Goal: Communication & Community: Answer question/provide support

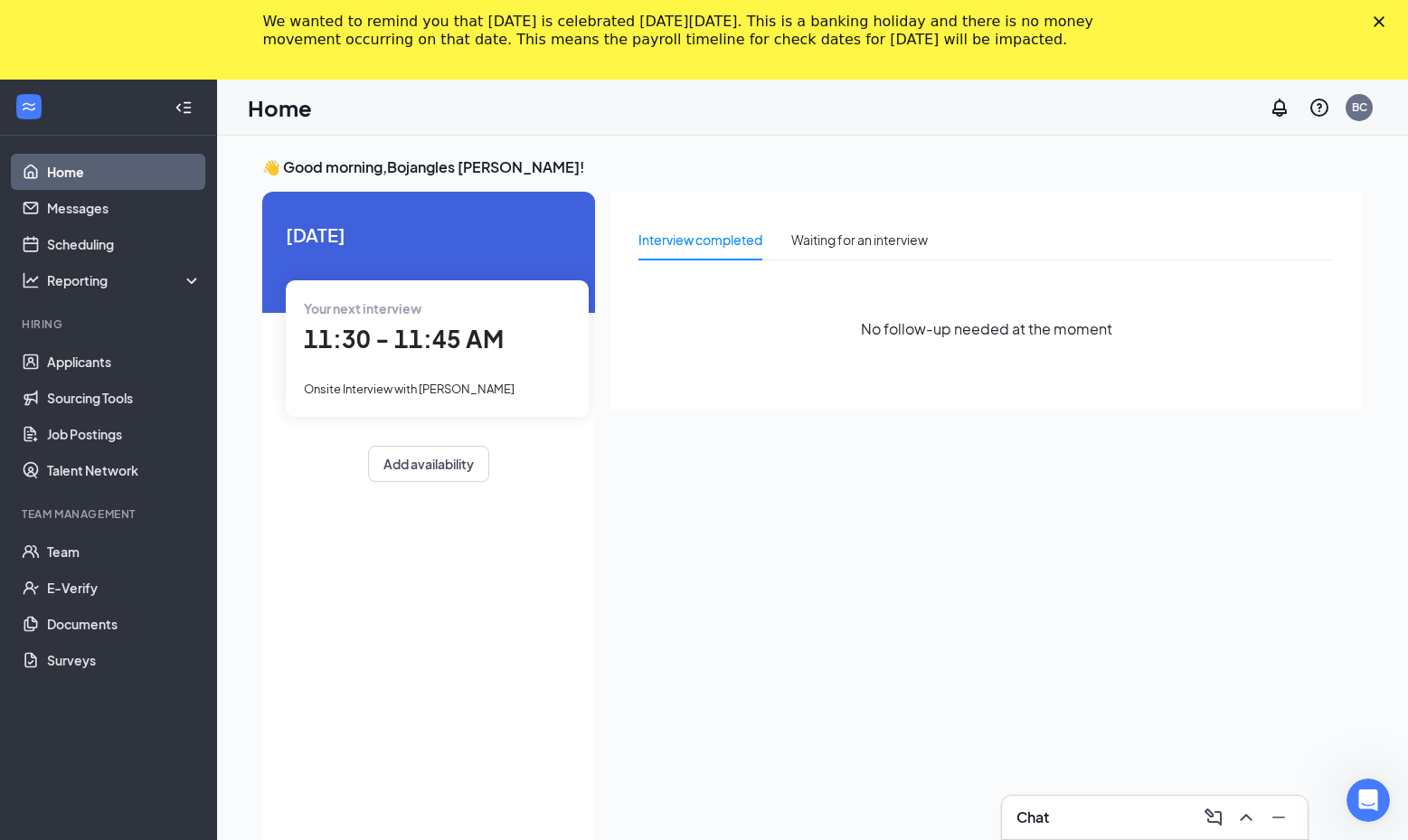
click at [1255, 831] on div "Chat" at bounding box center [1154, 817] width 305 height 44
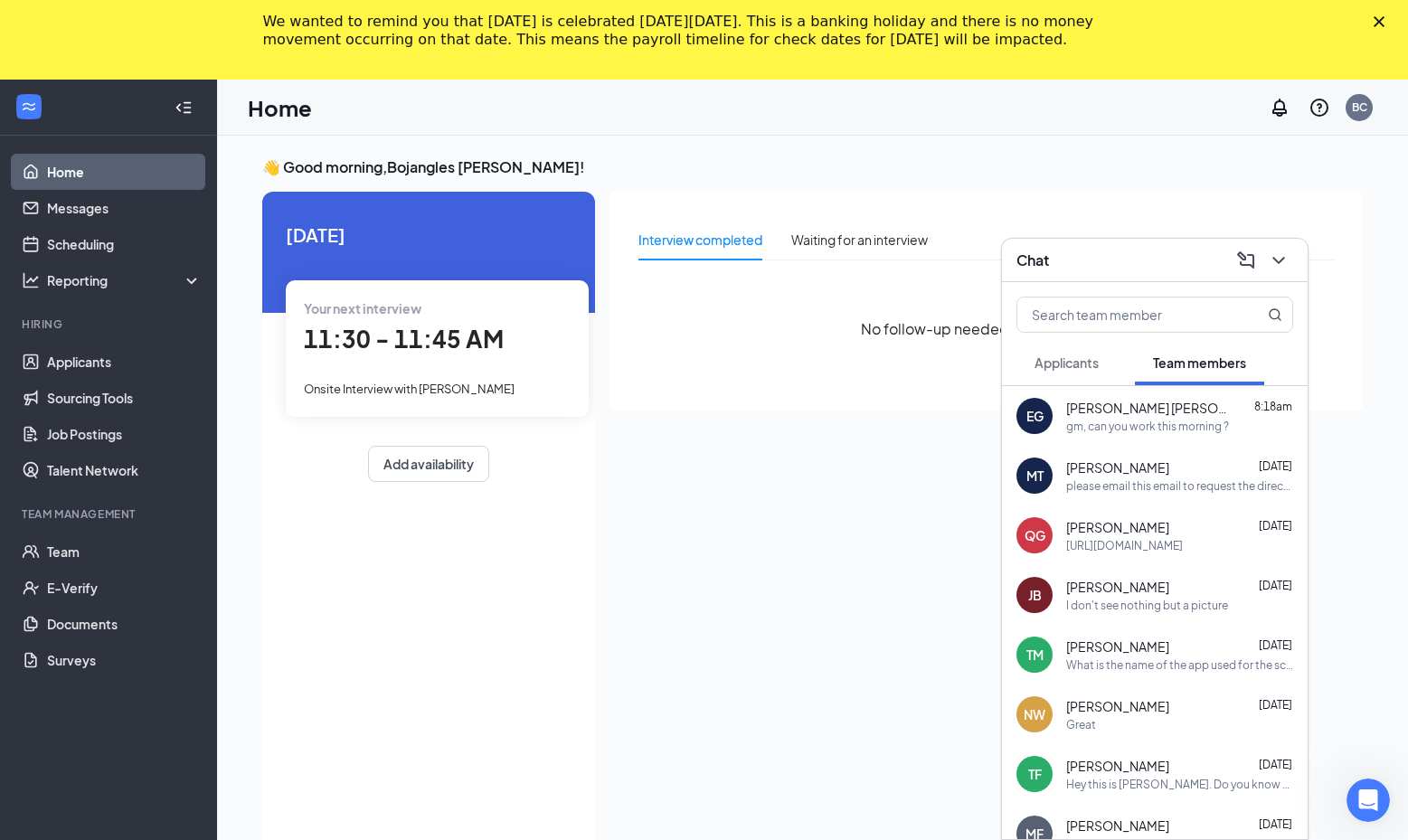
click at [1101, 350] on button "Applicants" at bounding box center [1066, 363] width 100 height 45
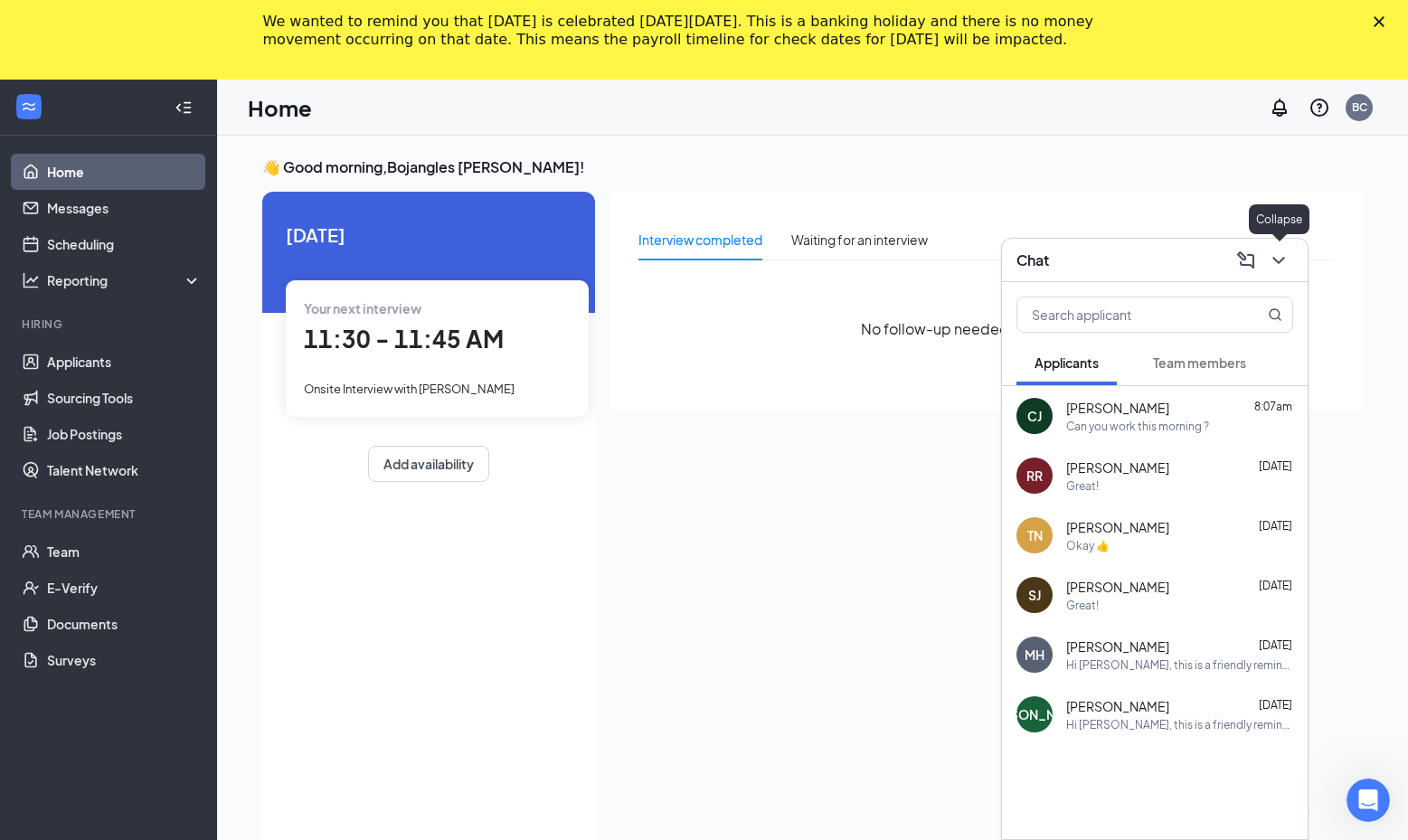
click at [1268, 255] on icon "ChevronDown" at bounding box center [1279, 261] width 21 height 21
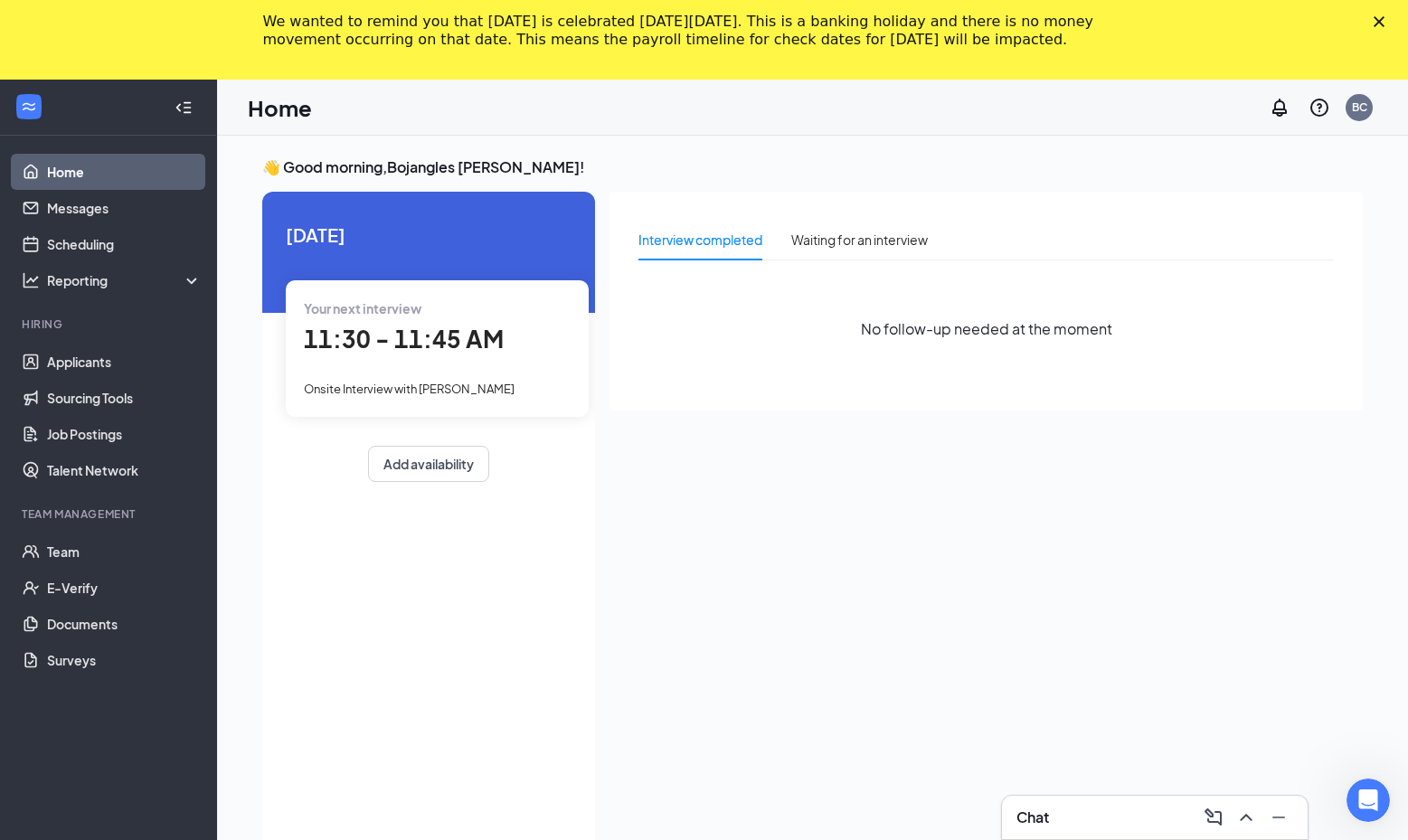
click at [1116, 810] on div "Chat" at bounding box center [1154, 818] width 277 height 29
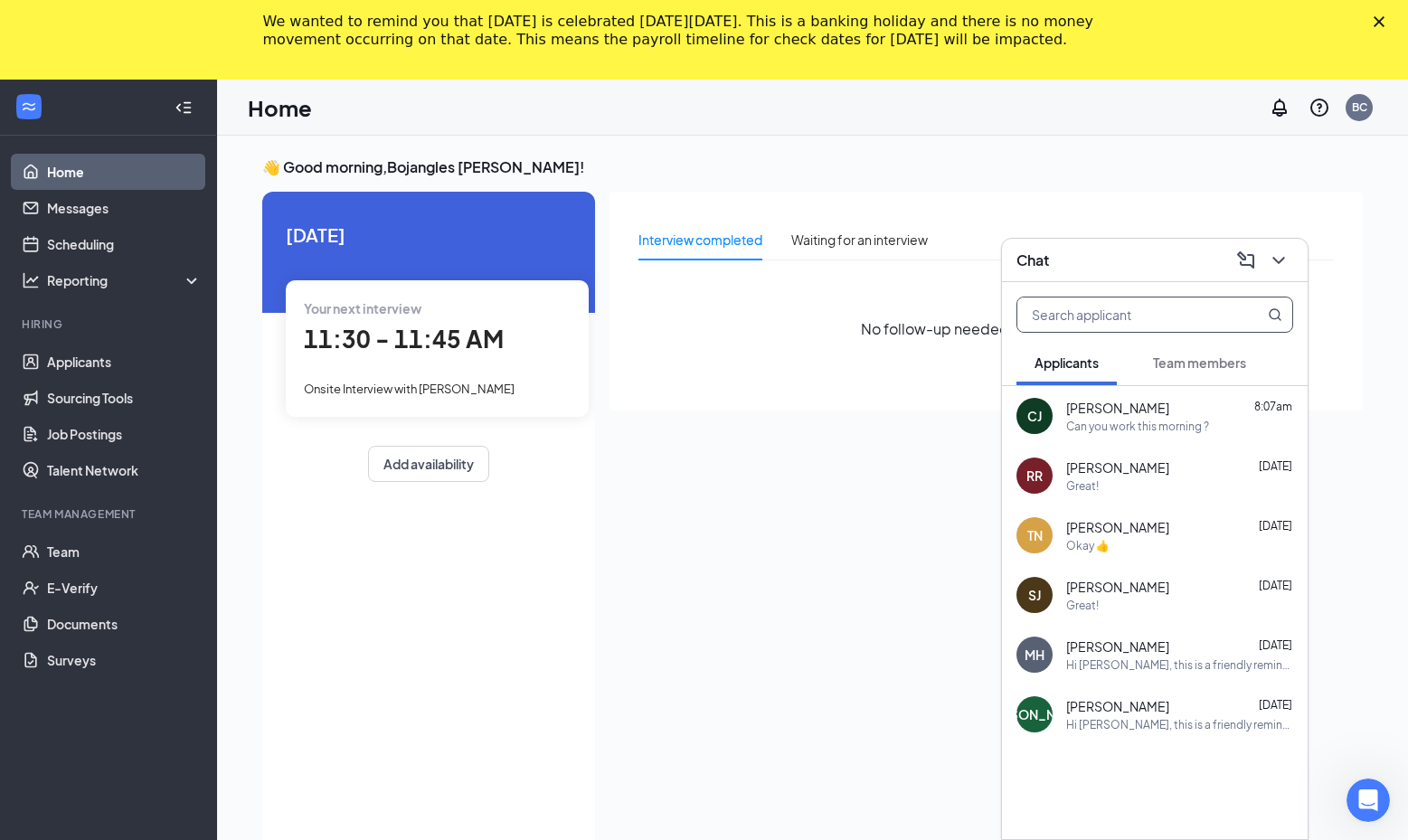
click at [1131, 314] on input "text" at bounding box center [1124, 314] width 214 height 34
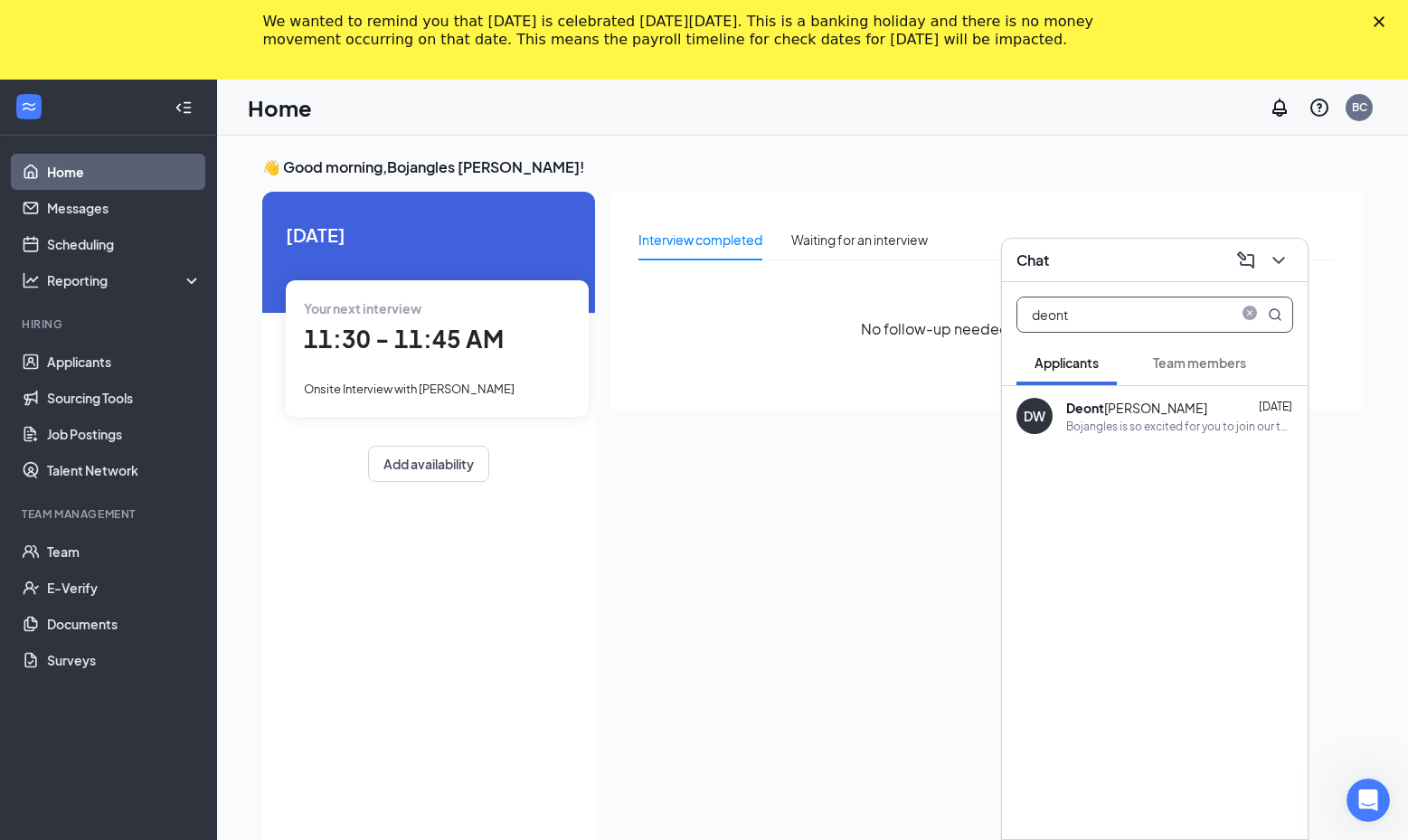
type input "deont"
click at [1149, 395] on div "DW Deont [PERSON_NAME] [DATE] Bojangles is so excited for you to join our team!…" at bounding box center [1154, 415] width 305 height 59
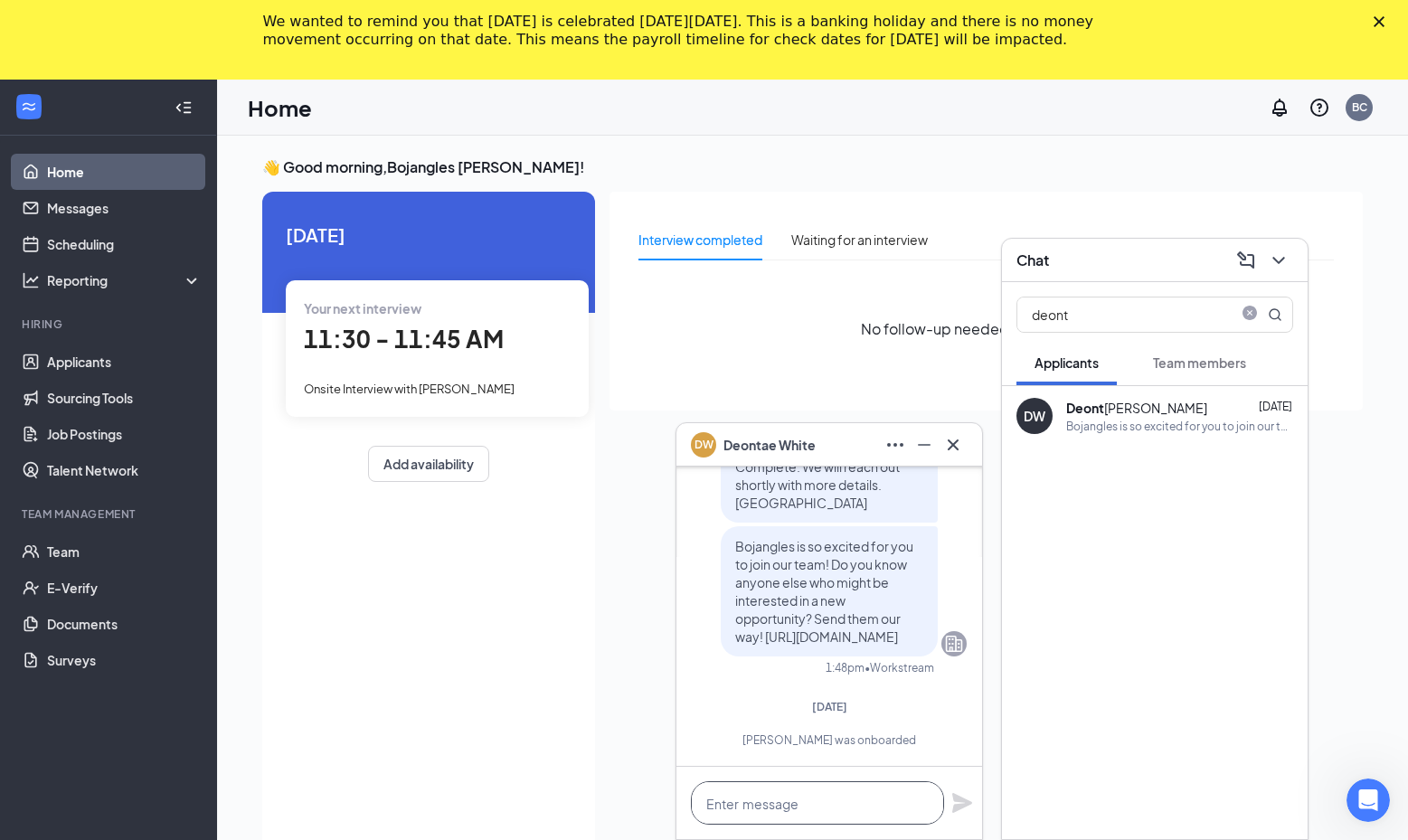
click at [817, 791] on textarea at bounding box center [817, 802] width 253 height 44
type textarea "h"
type textarea "Hey, Can you start [DATE] ?"
click at [968, 811] on icon "Plane" at bounding box center [962, 802] width 21 height 21
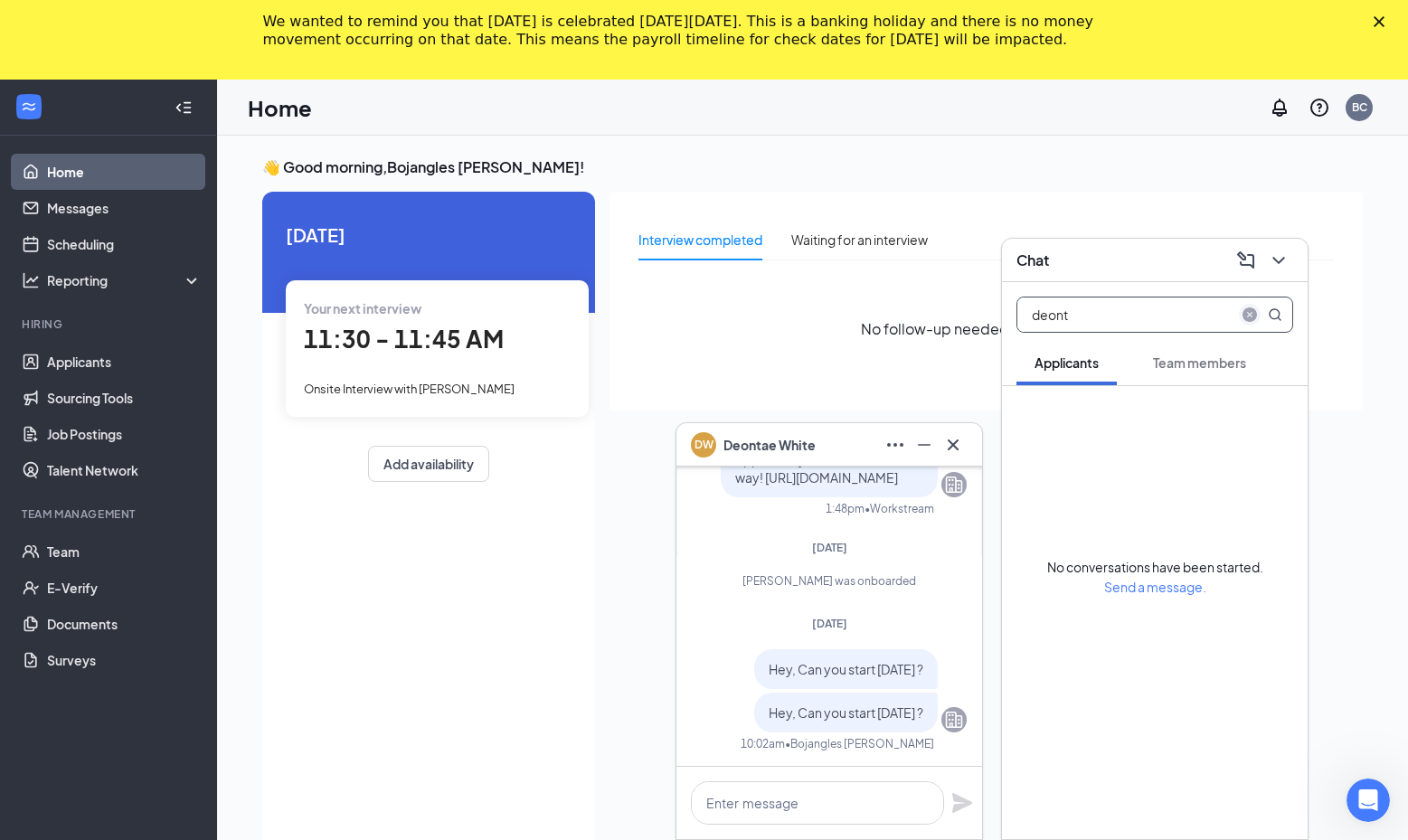
click at [1250, 307] on icon "close-circle" at bounding box center [1250, 314] width 15 height 15
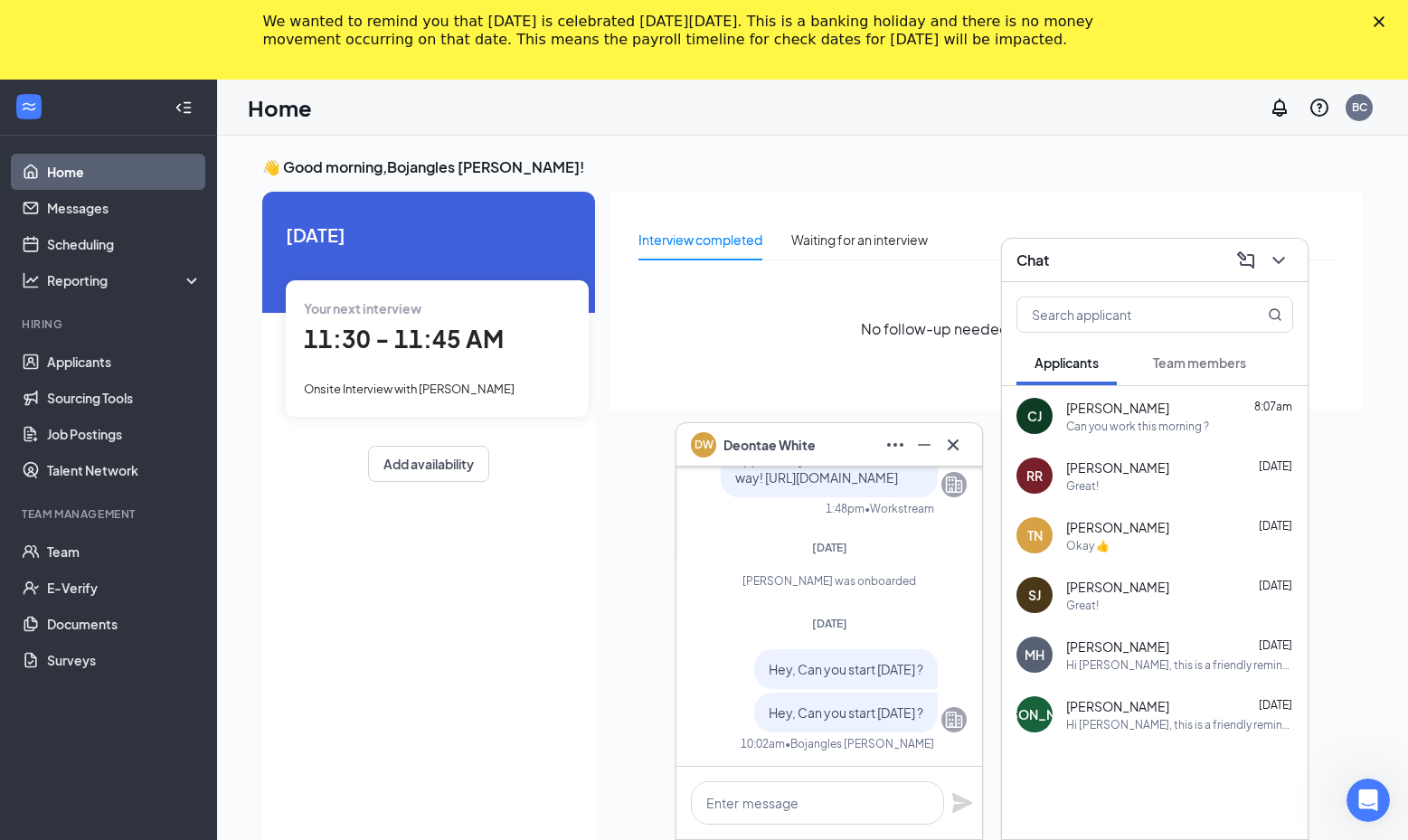
click at [1153, 365] on span "Team members" at bounding box center [1199, 362] width 93 height 17
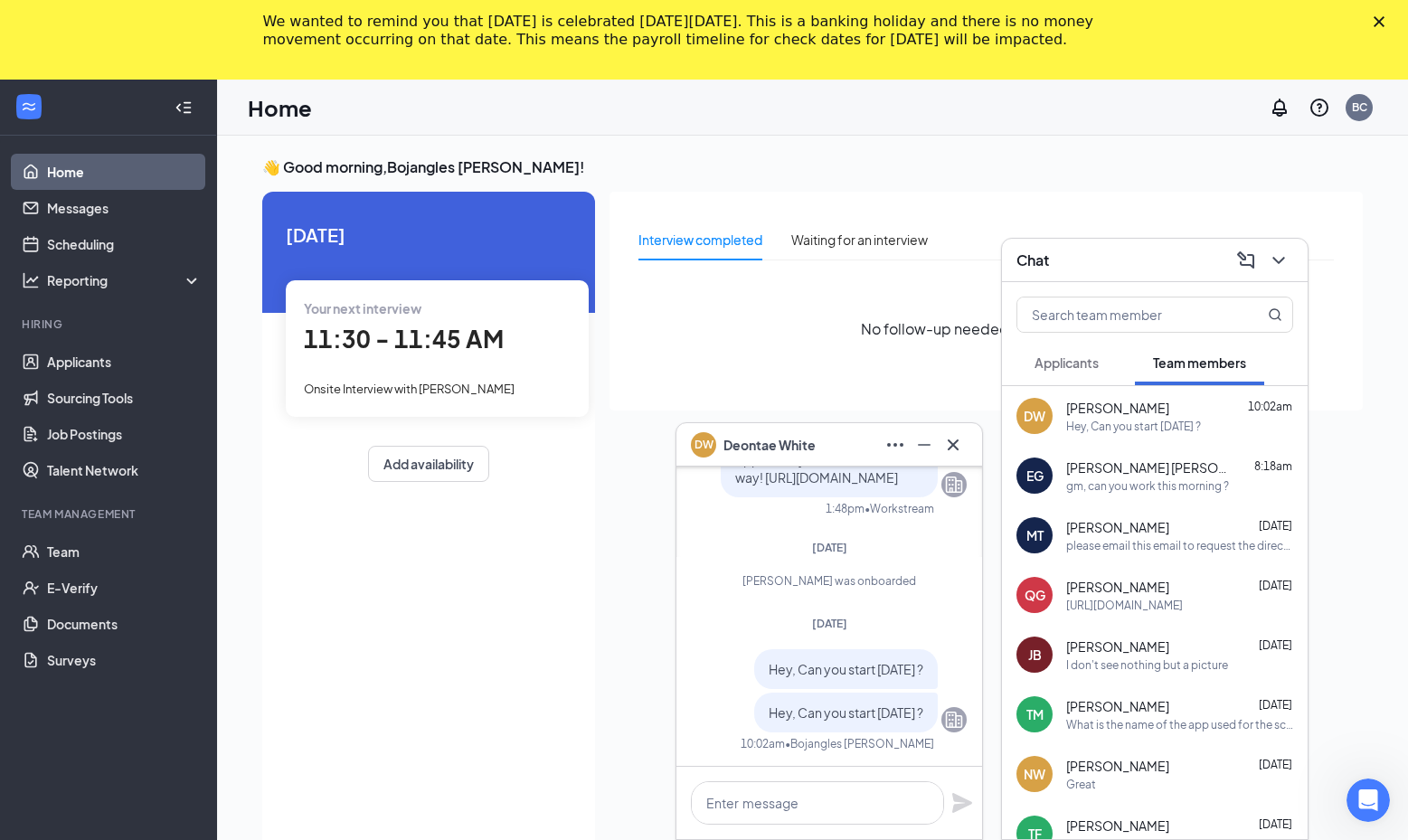
click at [1093, 542] on div "please email this email to request the direct deposit link" at bounding box center [1179, 545] width 227 height 16
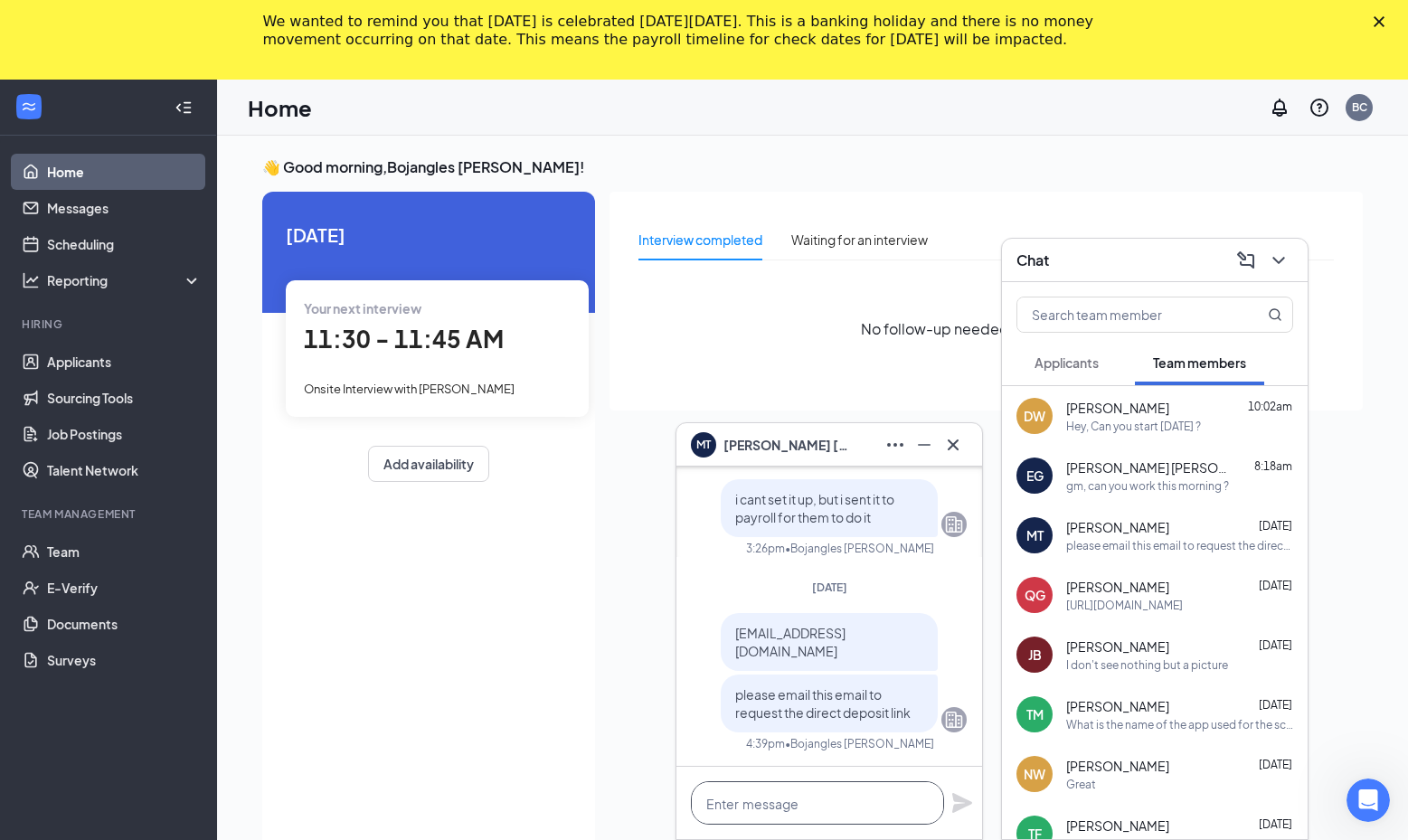
click at [776, 793] on textarea at bounding box center [817, 802] width 253 height 44
type textarea "m"
type textarea "h"
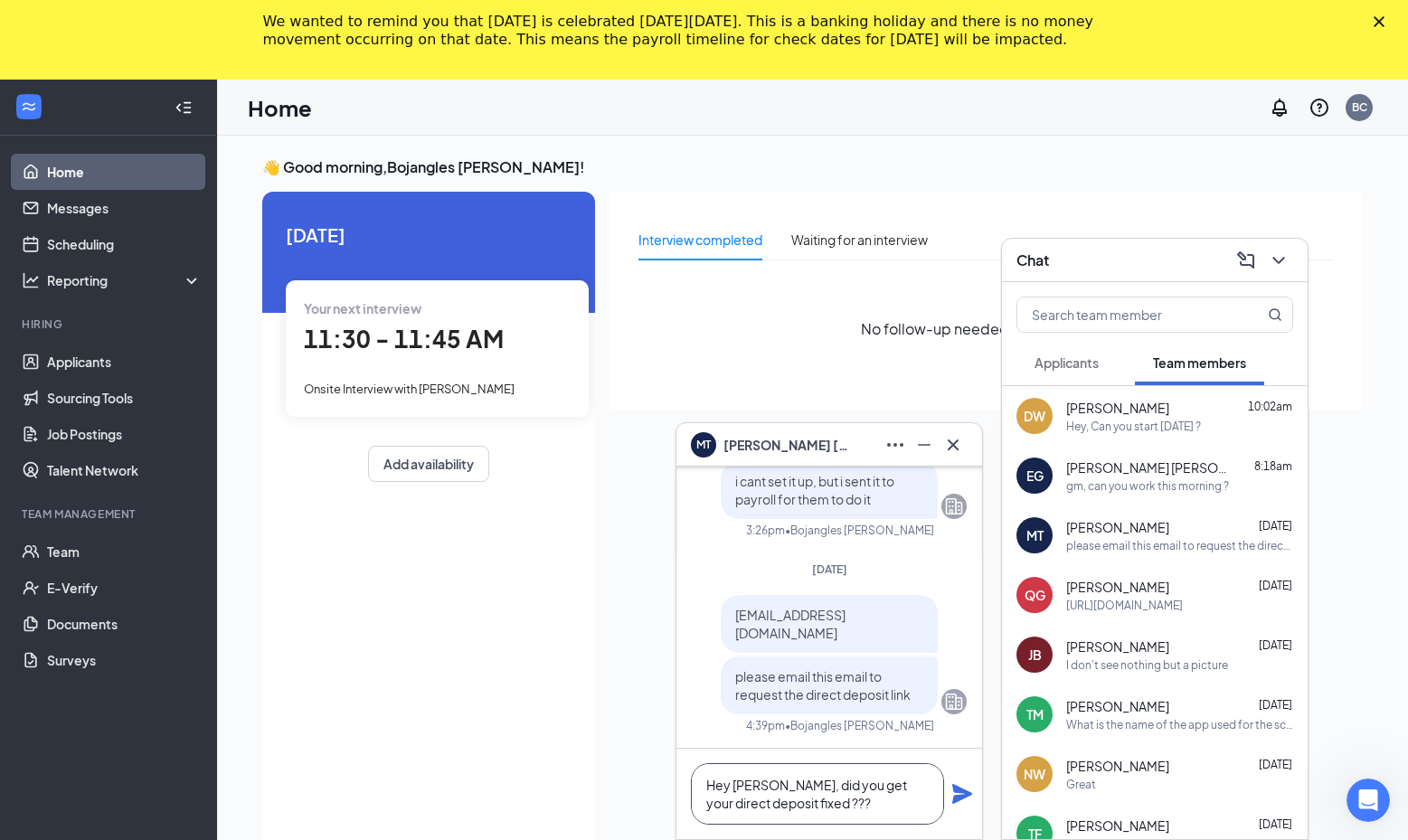
type textarea "Hey [PERSON_NAME], did you get your direct deposit fixed ???"
click at [963, 801] on icon "Plane" at bounding box center [962, 793] width 21 height 21
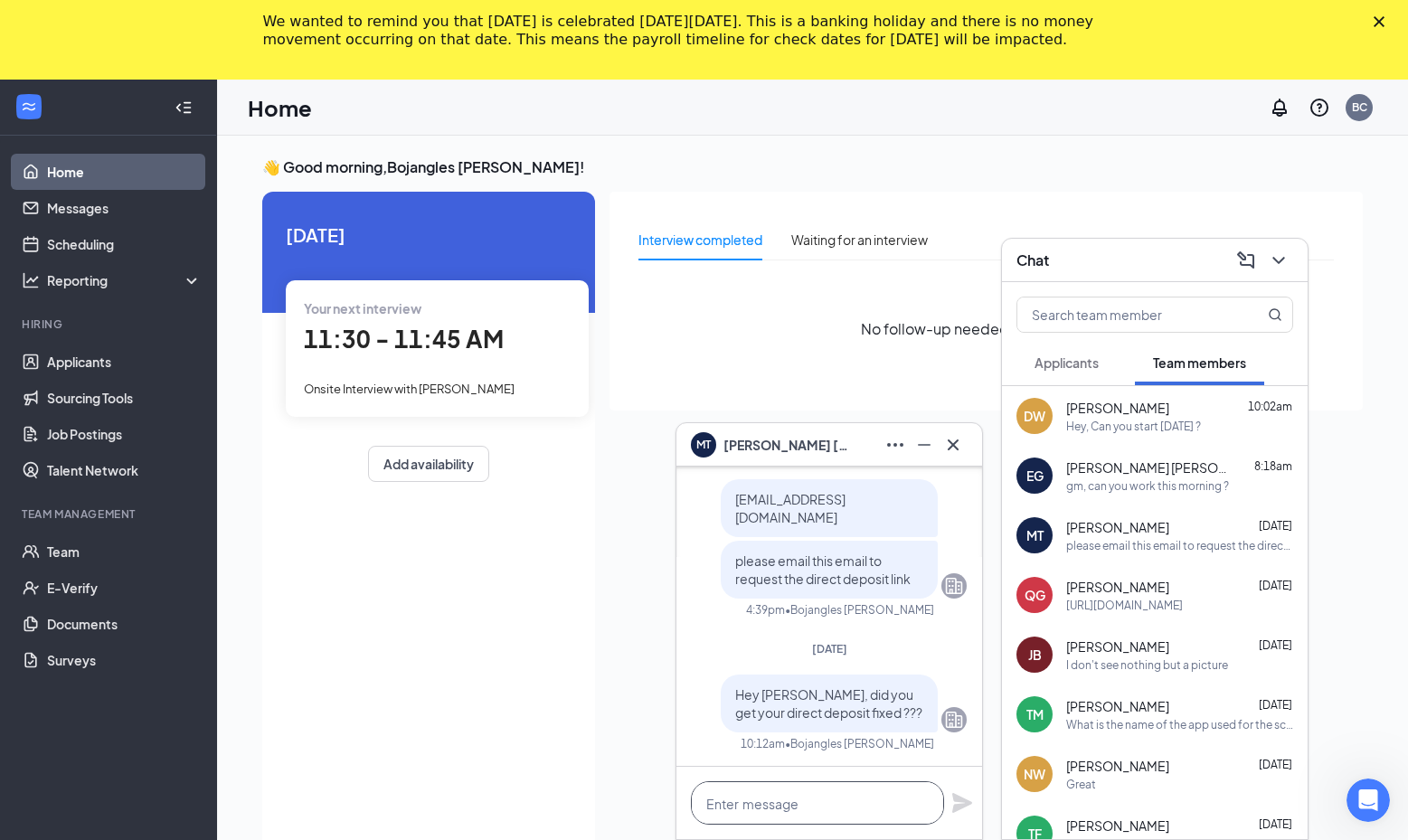
click at [859, 798] on textarea at bounding box center [817, 802] width 253 height 44
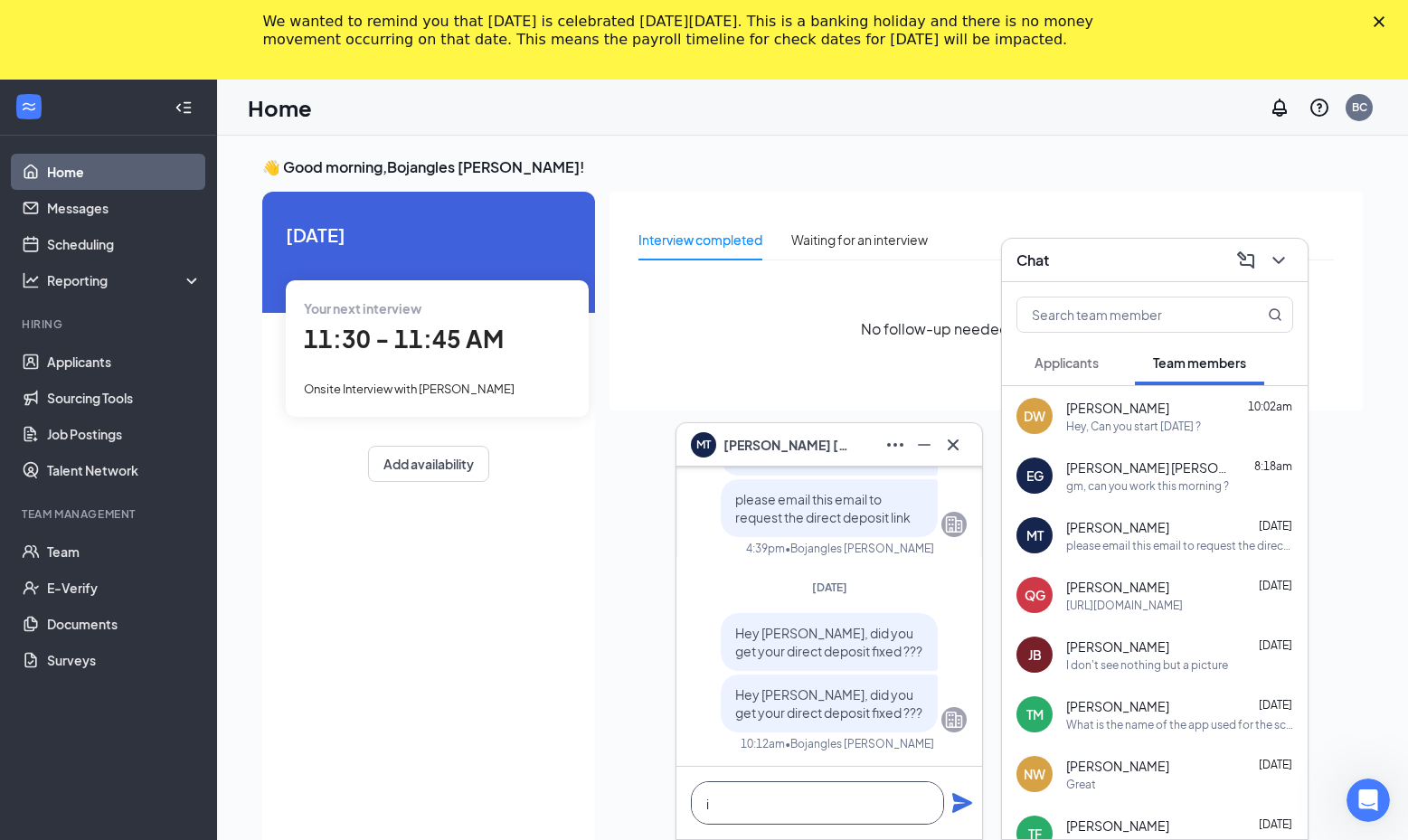
scroll to position [1, 0]
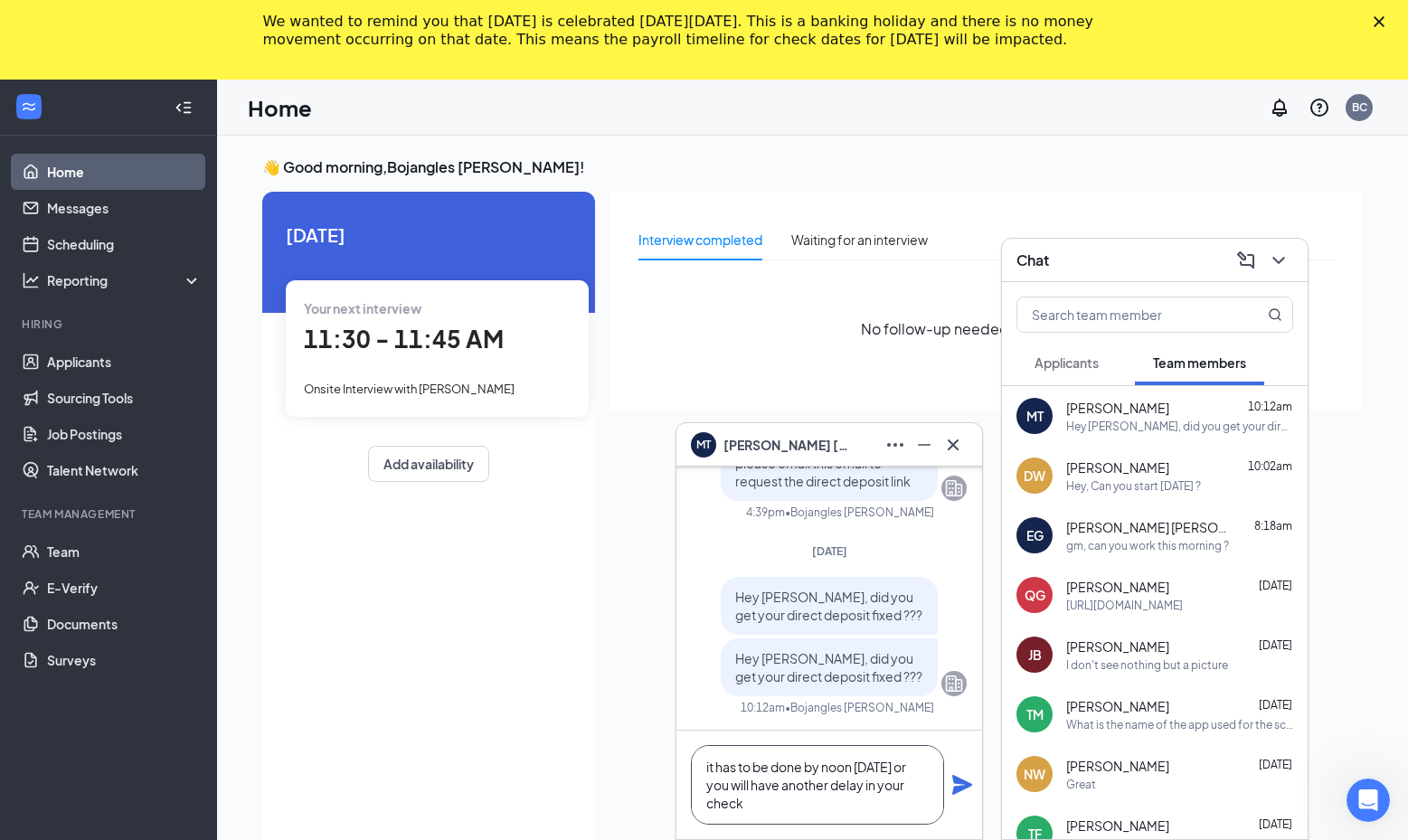
type textarea "it has to be done by noon [DATE] or you will have another delay in your check"
click at [956, 783] on icon "Plane" at bounding box center [962, 785] width 19 height 19
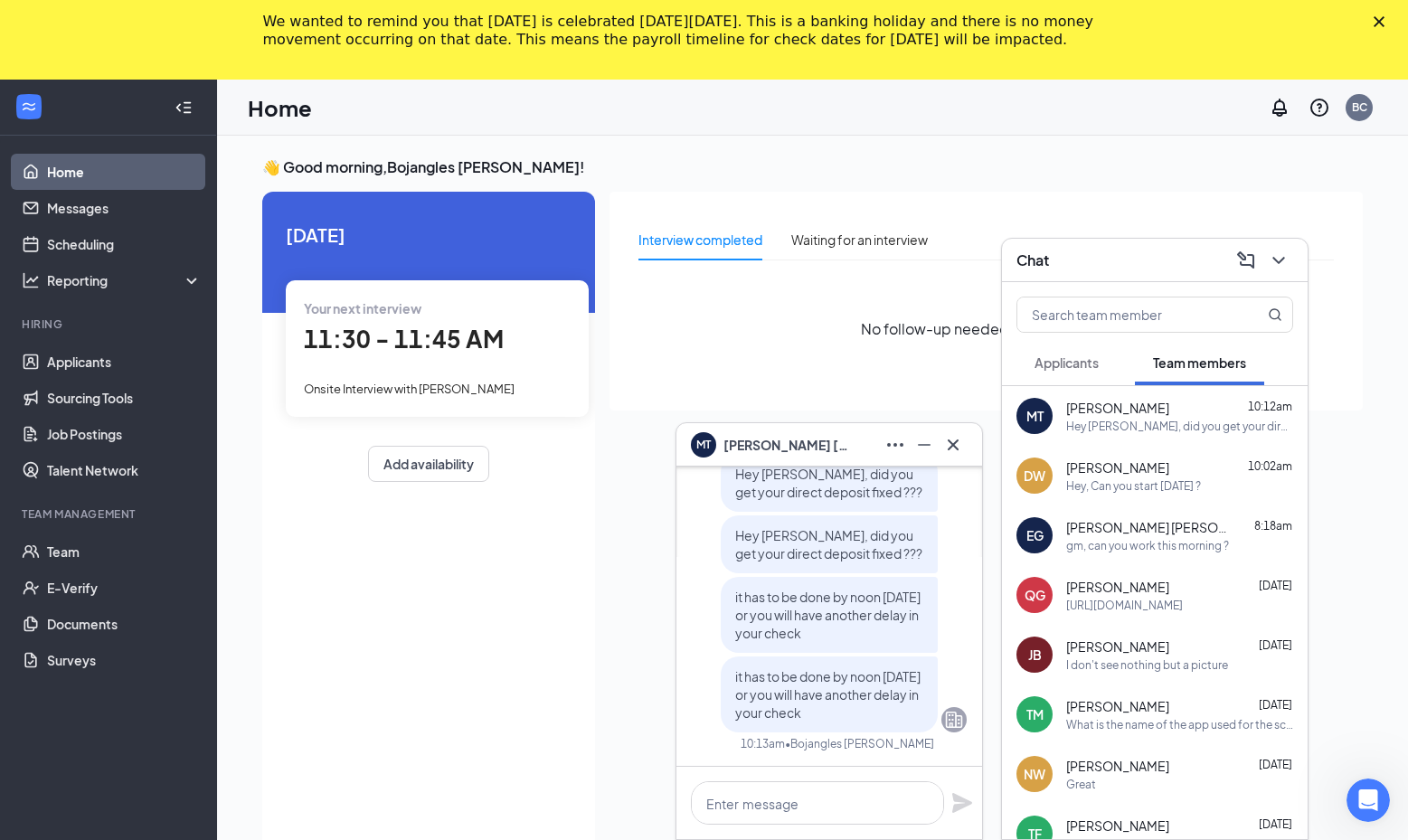
click at [1101, 372] on button "Applicants" at bounding box center [1066, 363] width 100 height 45
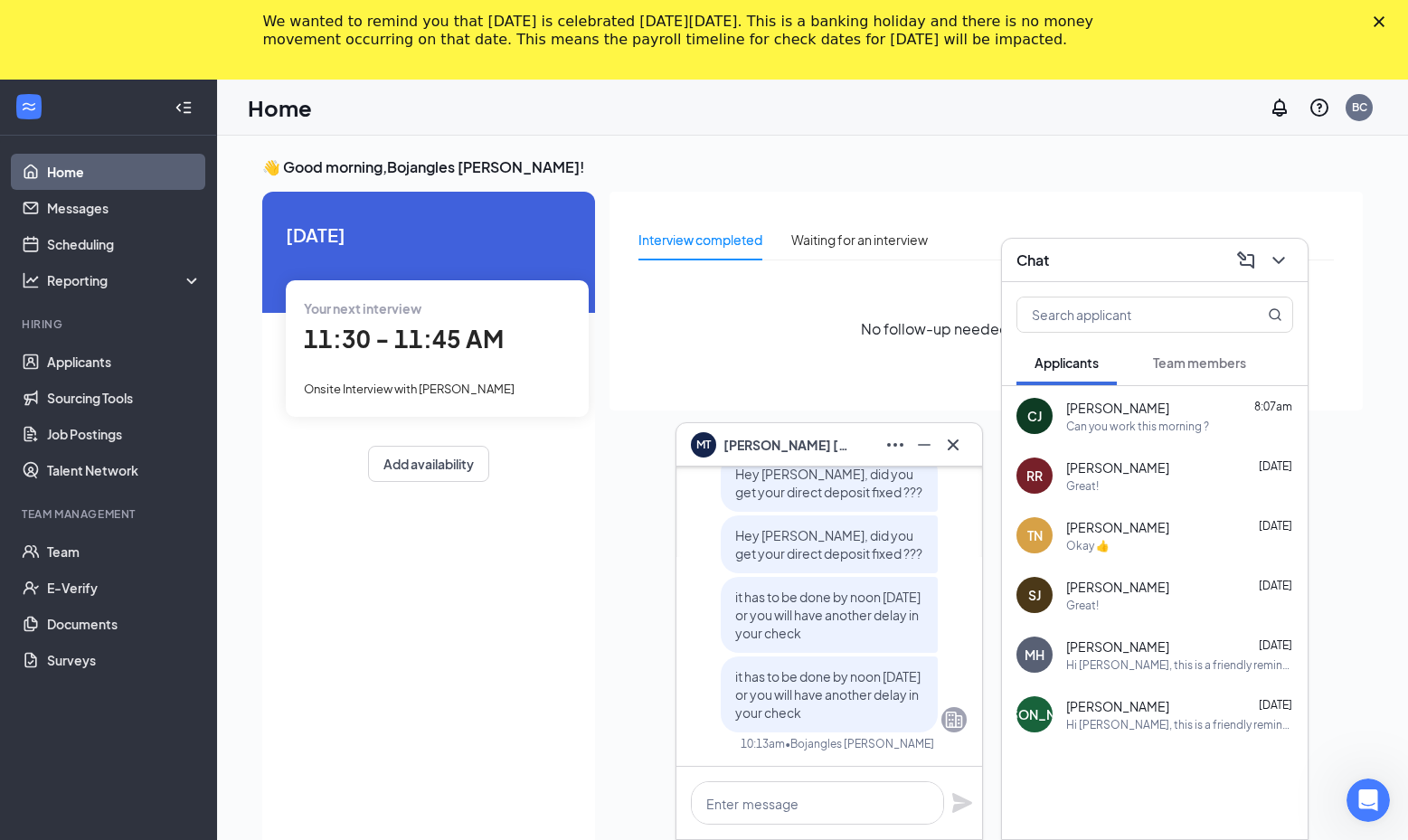
click at [1182, 366] on span "Team members" at bounding box center [1199, 362] width 93 height 17
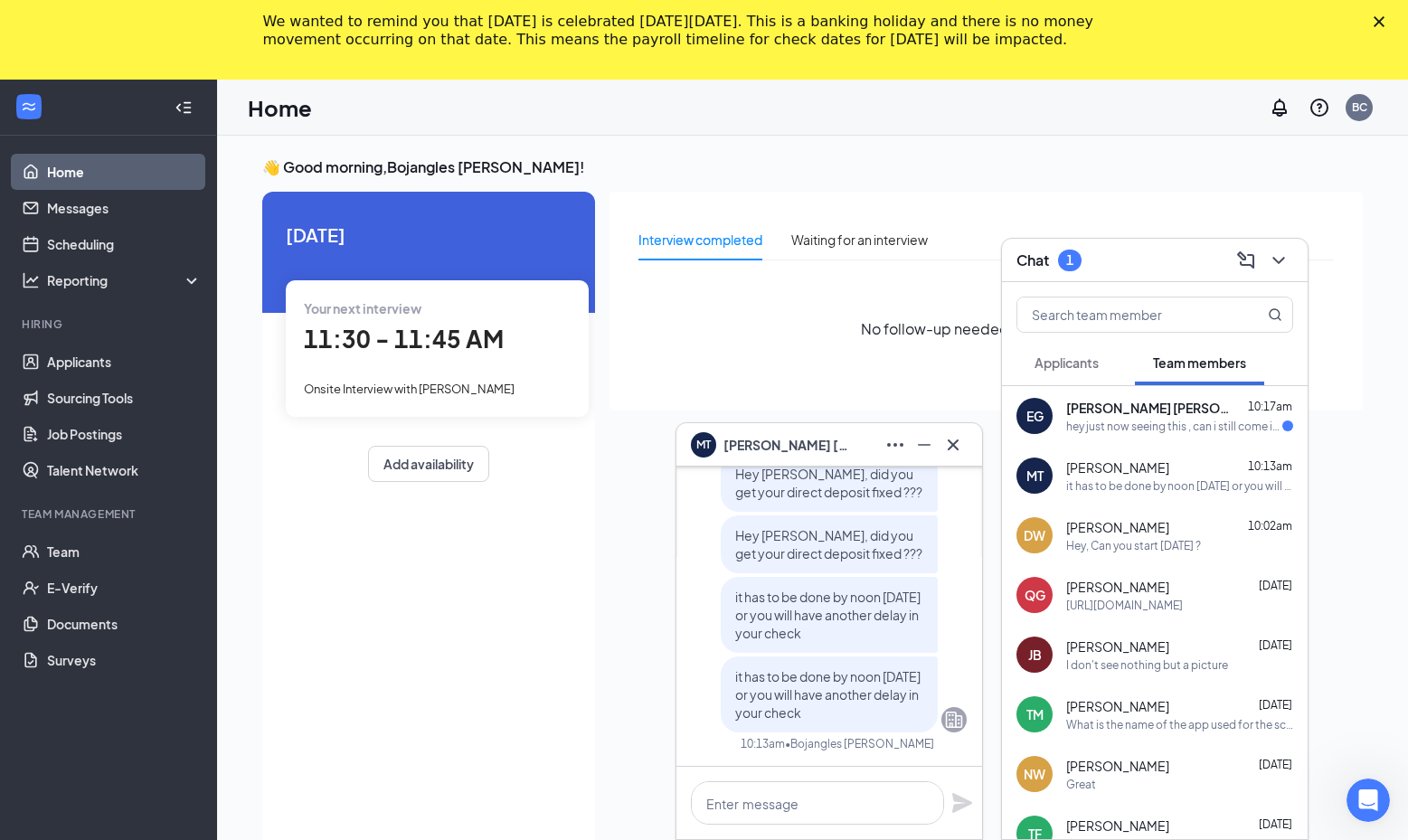
click at [1159, 413] on span "[PERSON_NAME] [PERSON_NAME]" at bounding box center [1146, 407] width 162 height 18
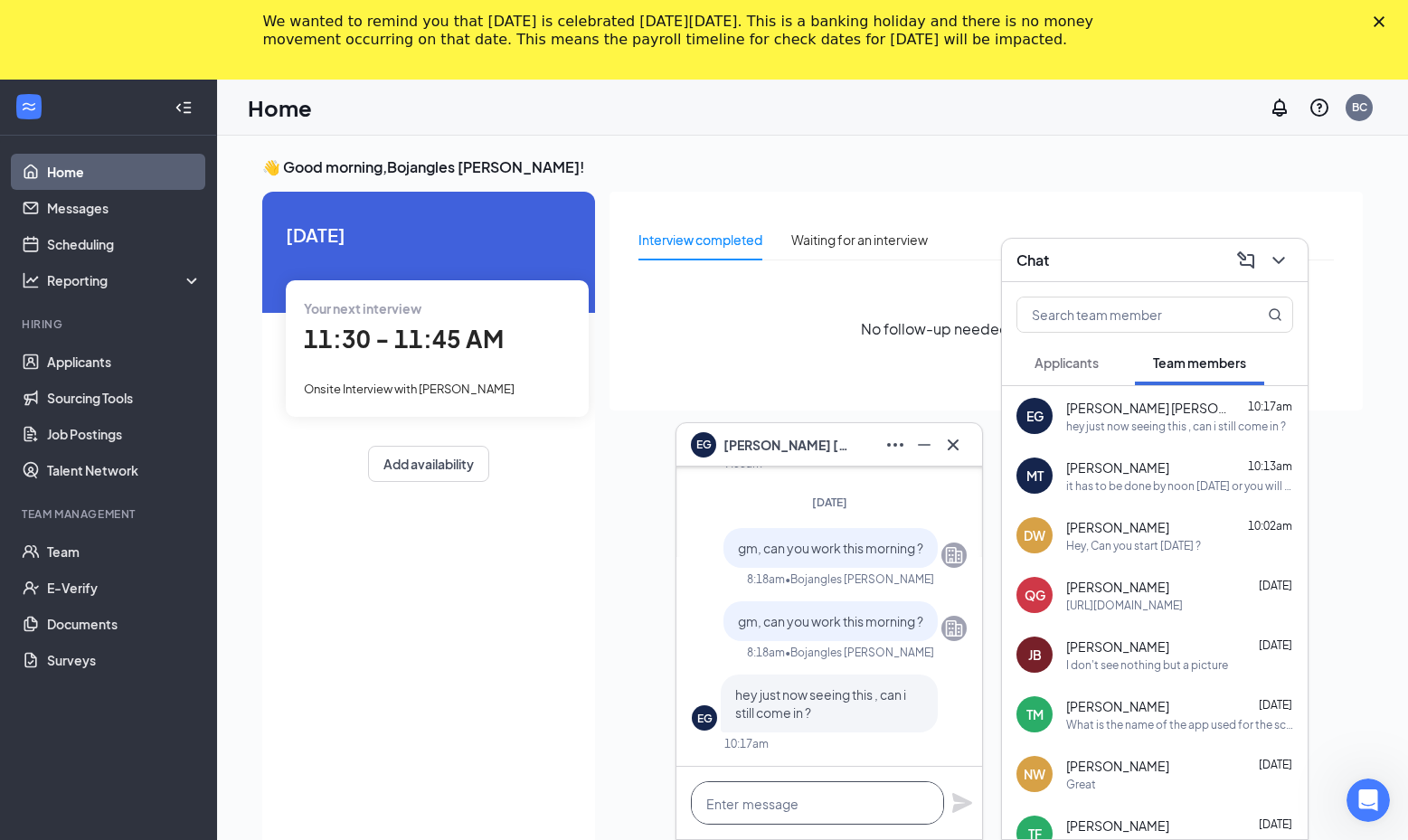
click at [839, 797] on textarea at bounding box center [817, 802] width 253 height 44
type textarea "yes"
click at [972, 804] on icon "Plane" at bounding box center [962, 802] width 21 height 21
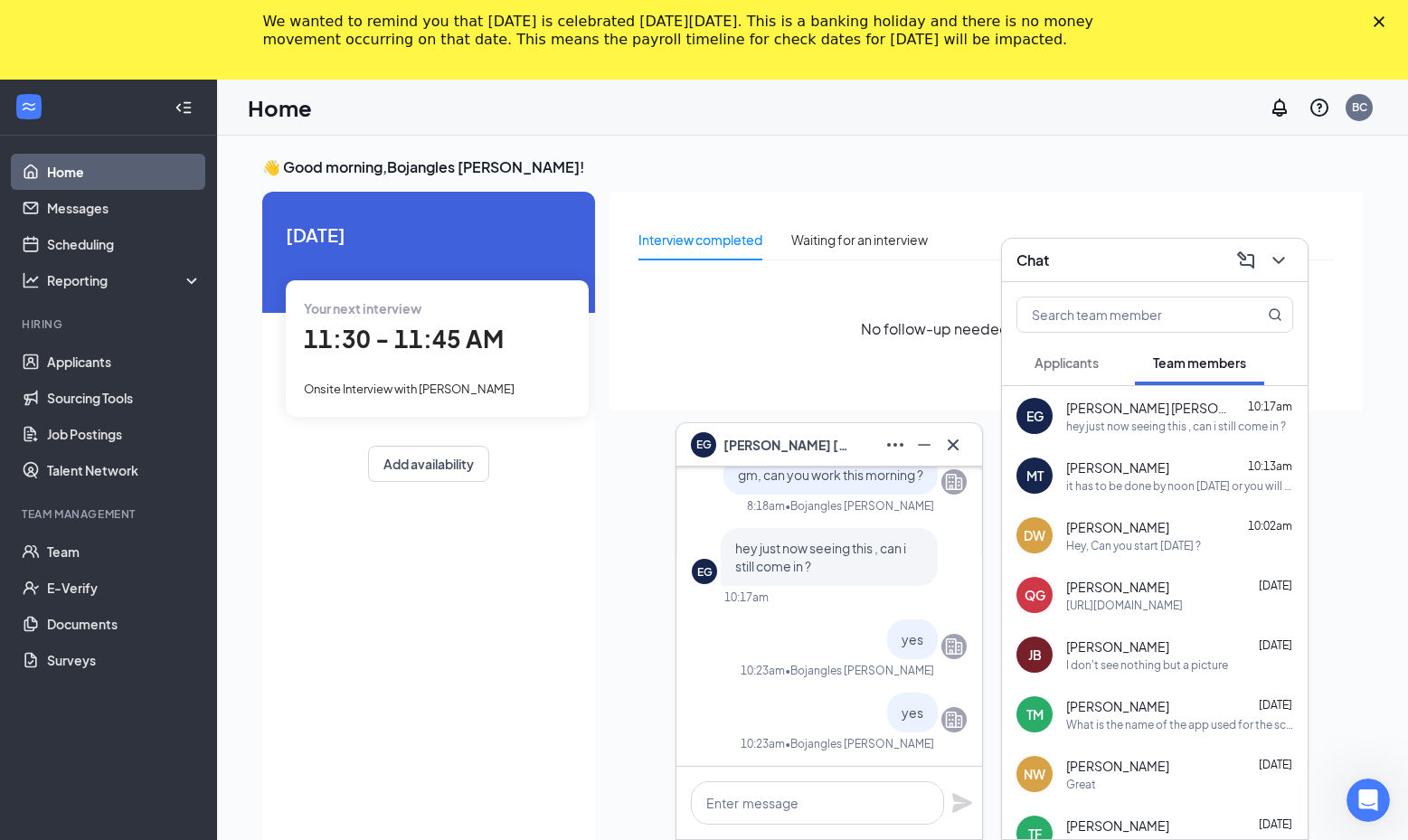
click at [1090, 366] on span "Applicants" at bounding box center [1067, 362] width 64 height 17
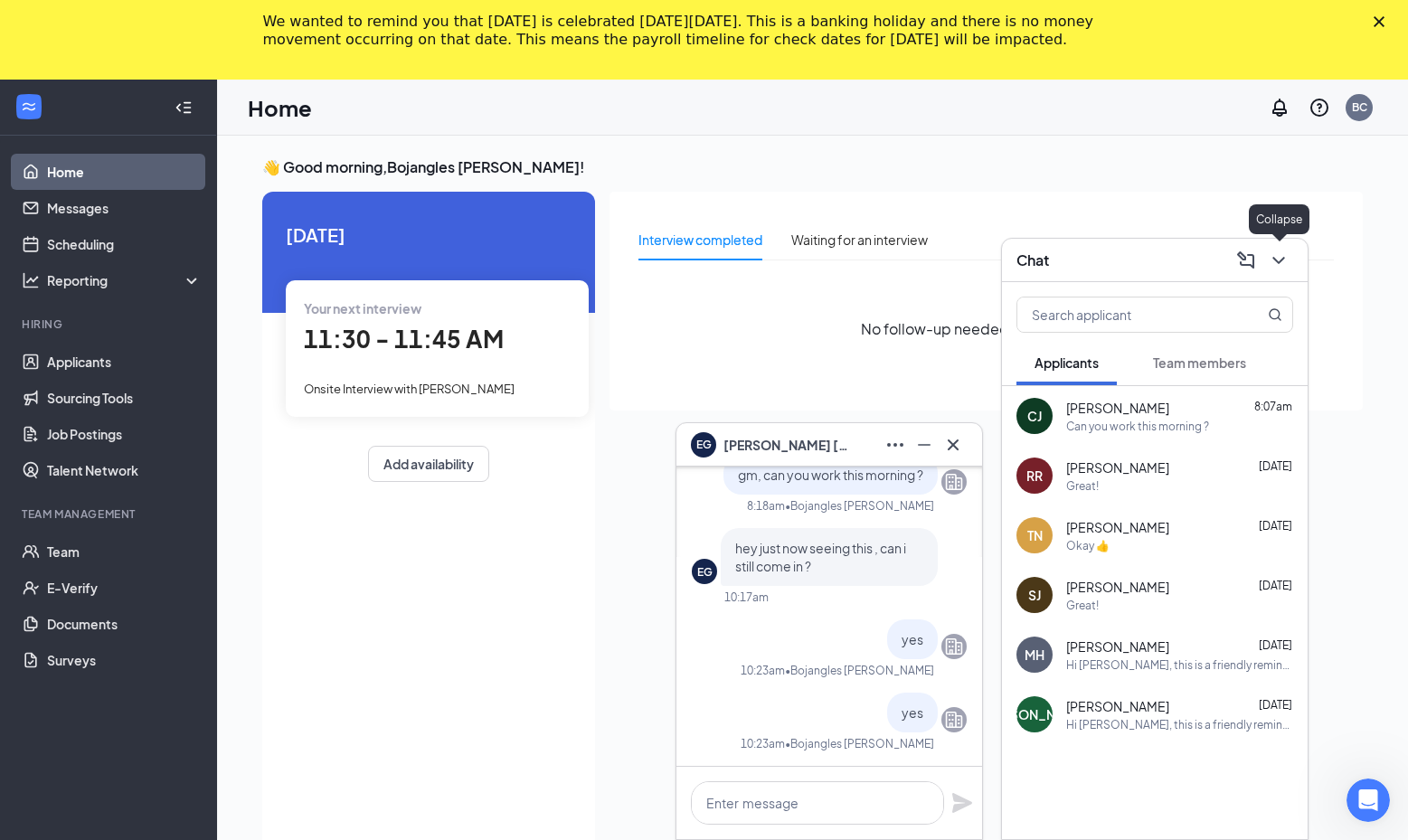
click at [1279, 253] on icon "ChevronDown" at bounding box center [1279, 261] width 21 height 21
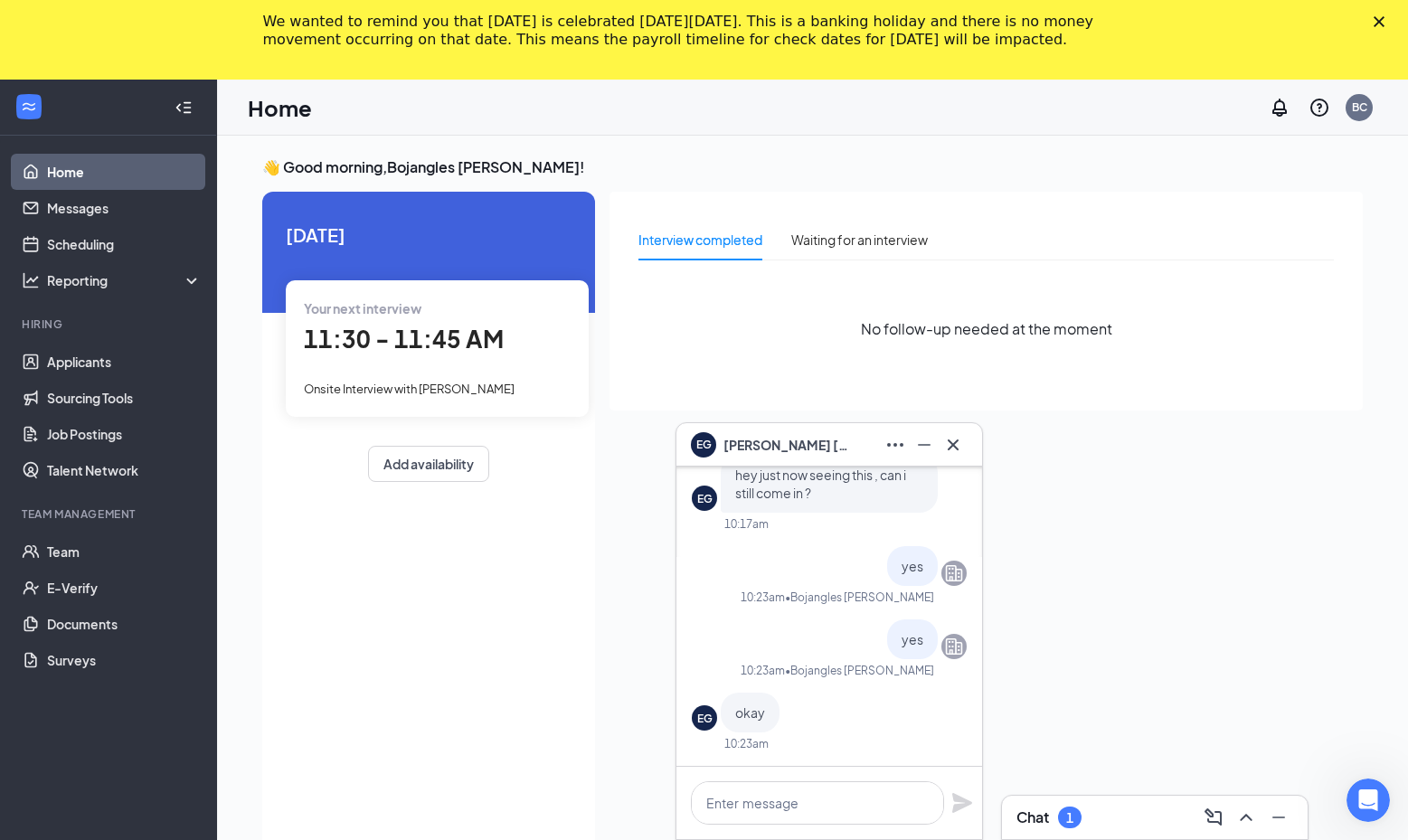
click at [1074, 818] on div "1" at bounding box center [1069, 818] width 7 height 16
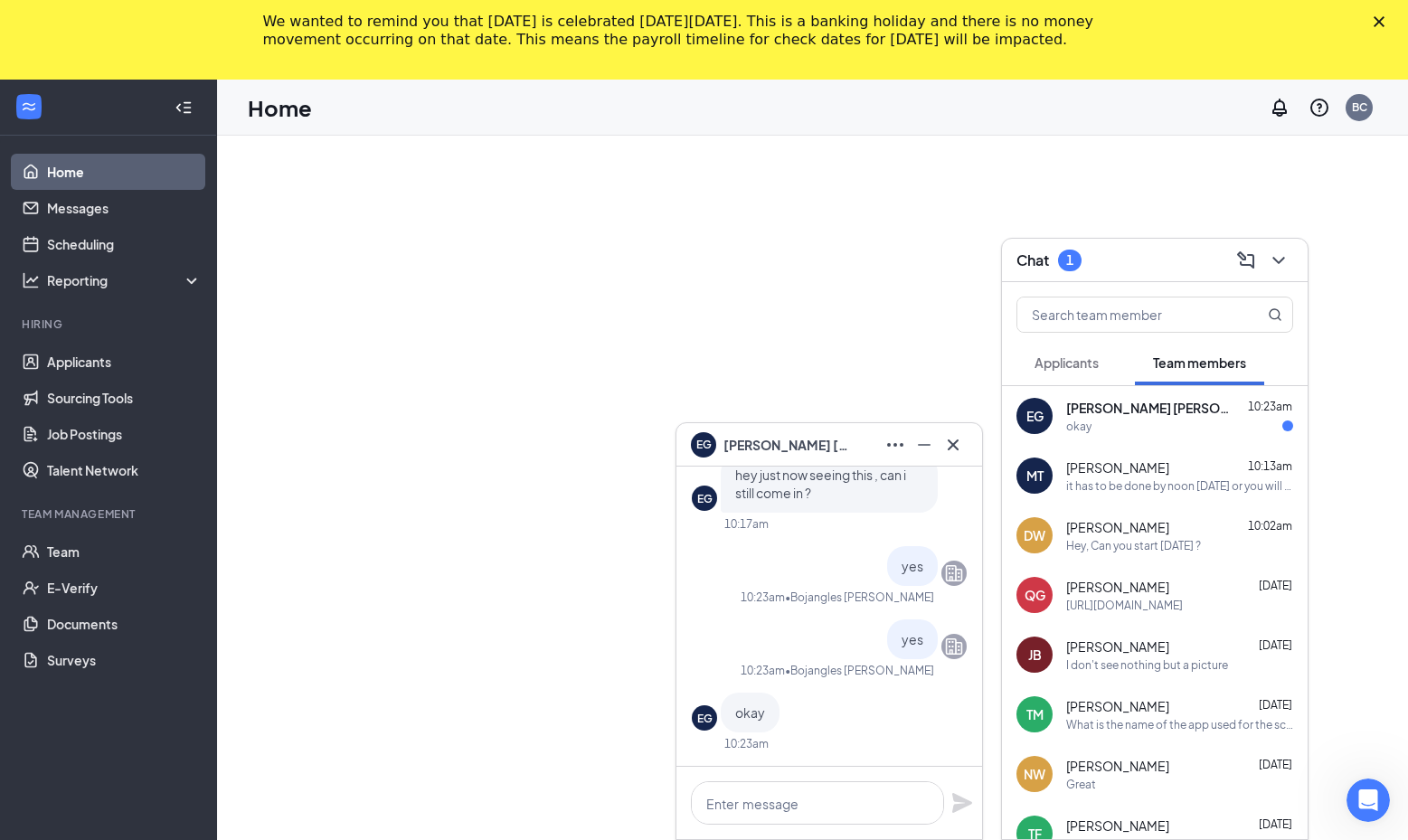
click at [1162, 425] on div "okay" at bounding box center [1179, 426] width 227 height 16
click at [1086, 367] on span "Applicants" at bounding box center [1067, 362] width 64 height 17
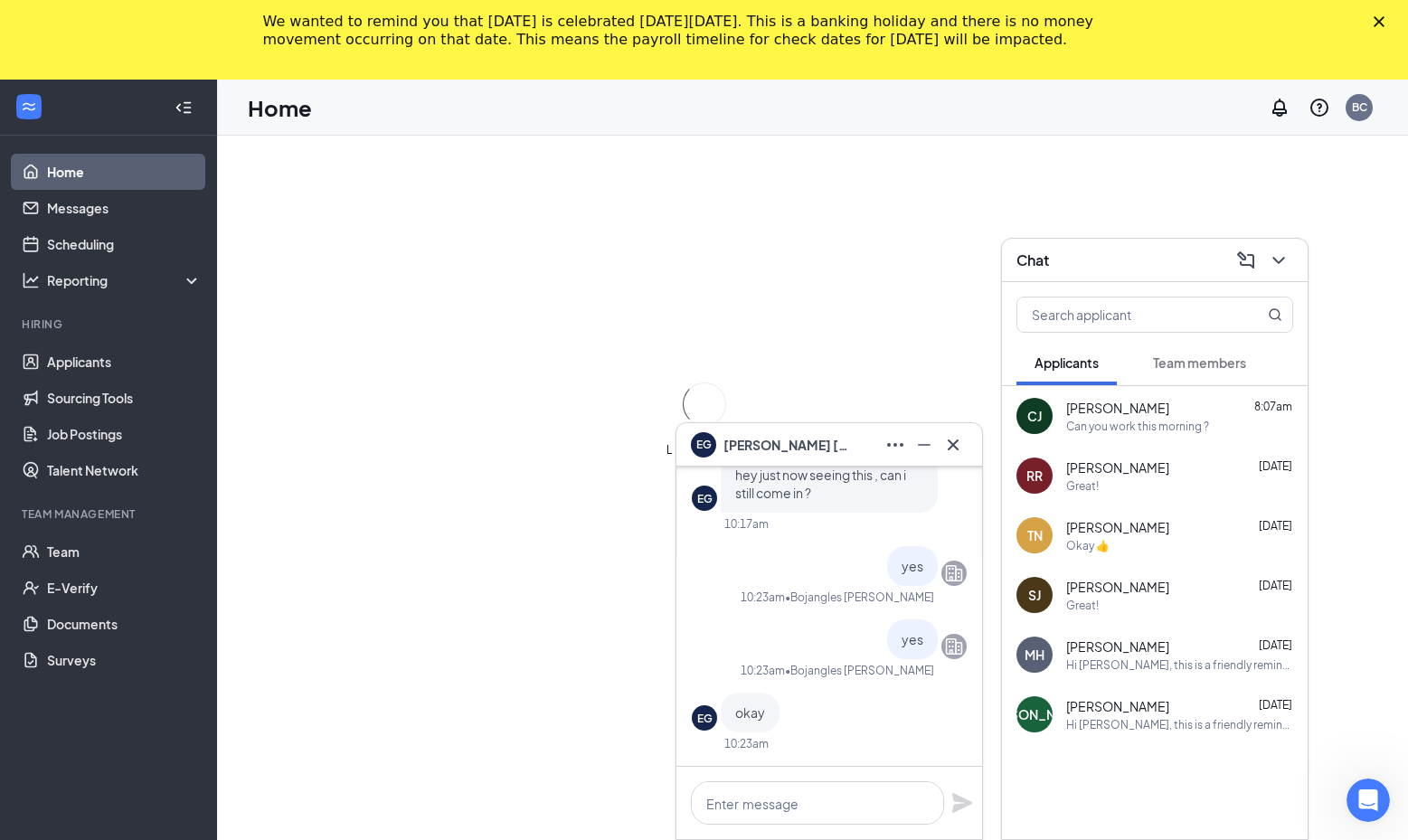
click at [1194, 368] on span "Team members" at bounding box center [1199, 362] width 93 height 17
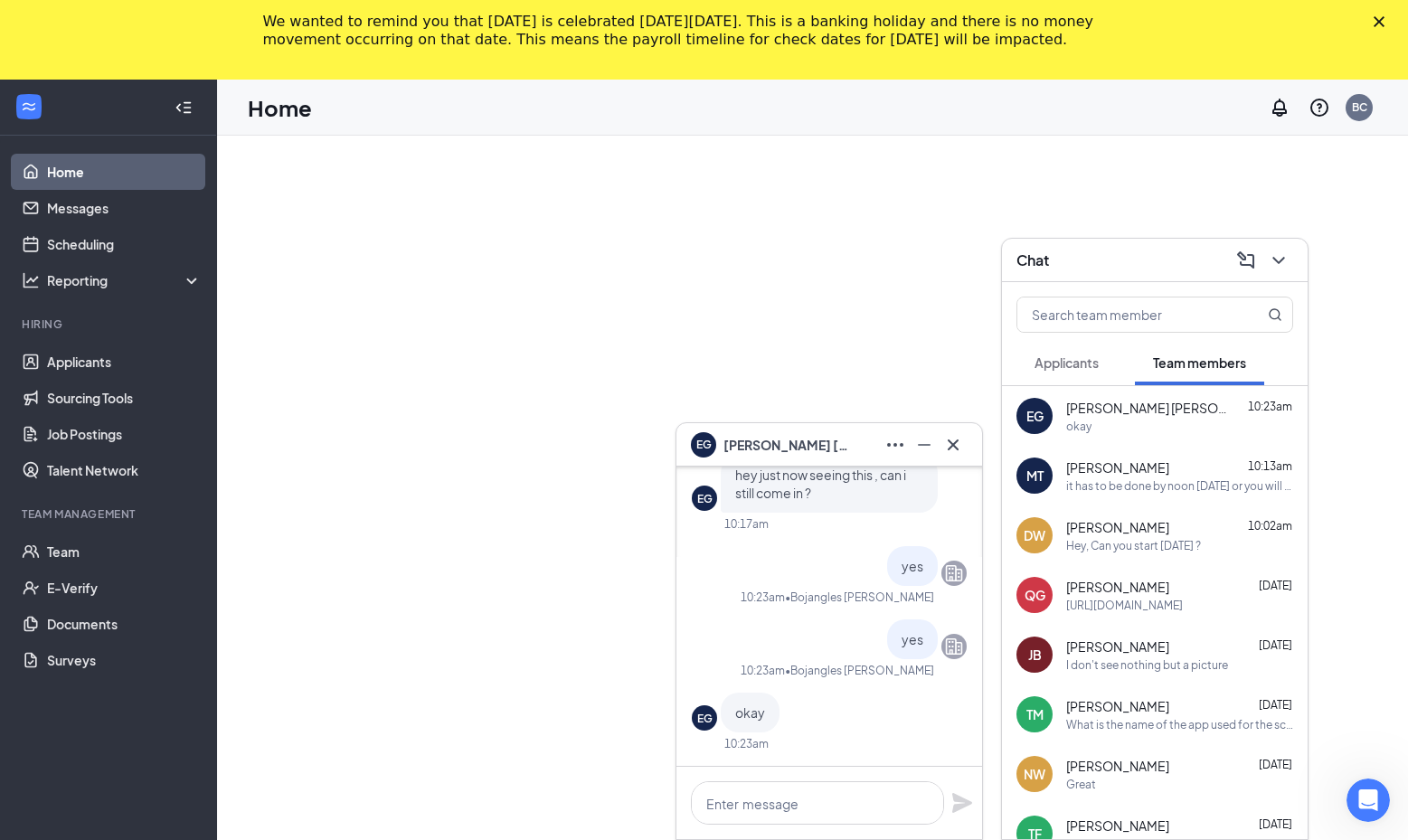
click at [1151, 406] on span "[PERSON_NAME] [PERSON_NAME]" at bounding box center [1146, 407] width 162 height 18
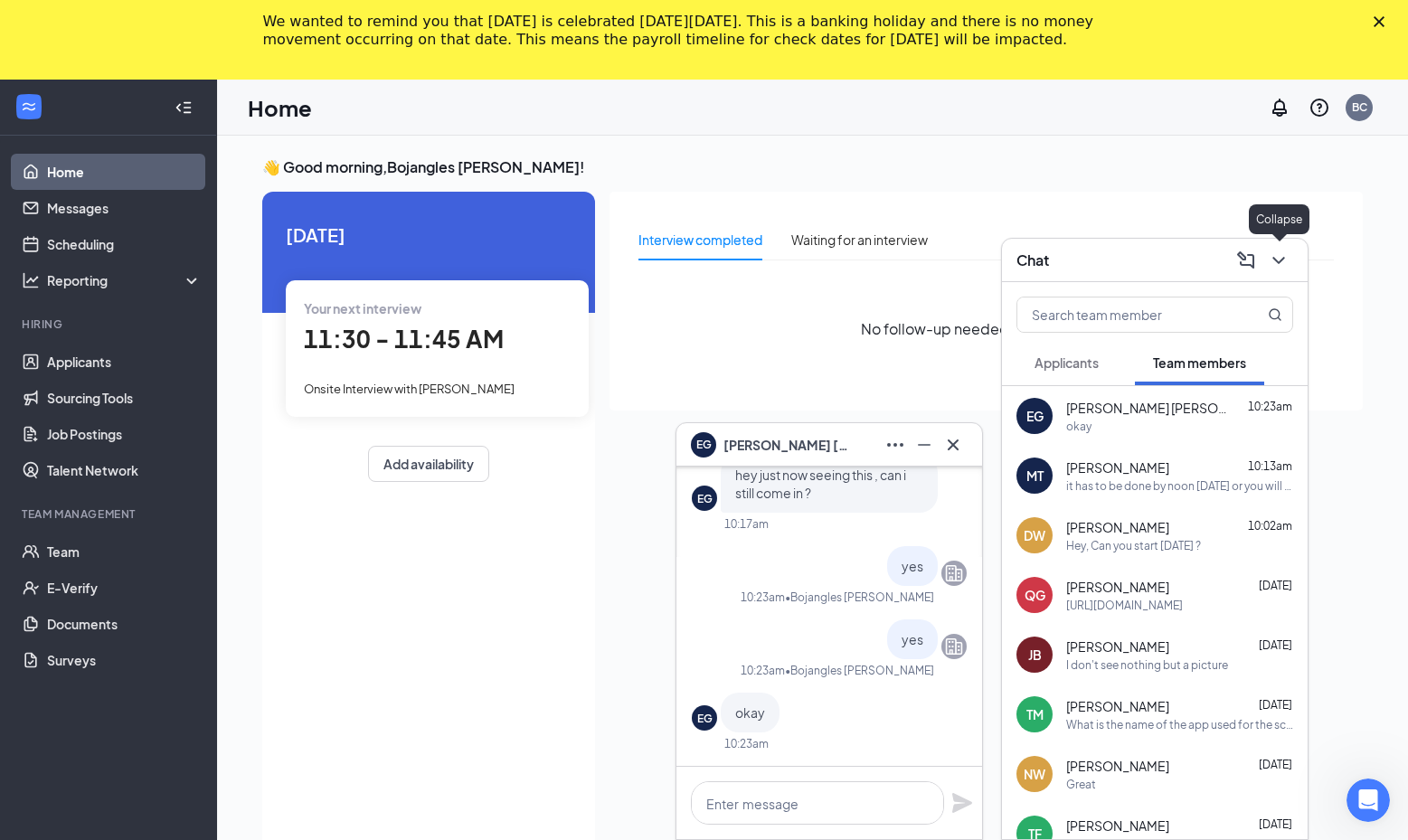
click at [1276, 259] on icon "ChevronDown" at bounding box center [1278, 260] width 12 height 7
